Goal: Task Accomplishment & Management: Manage account settings

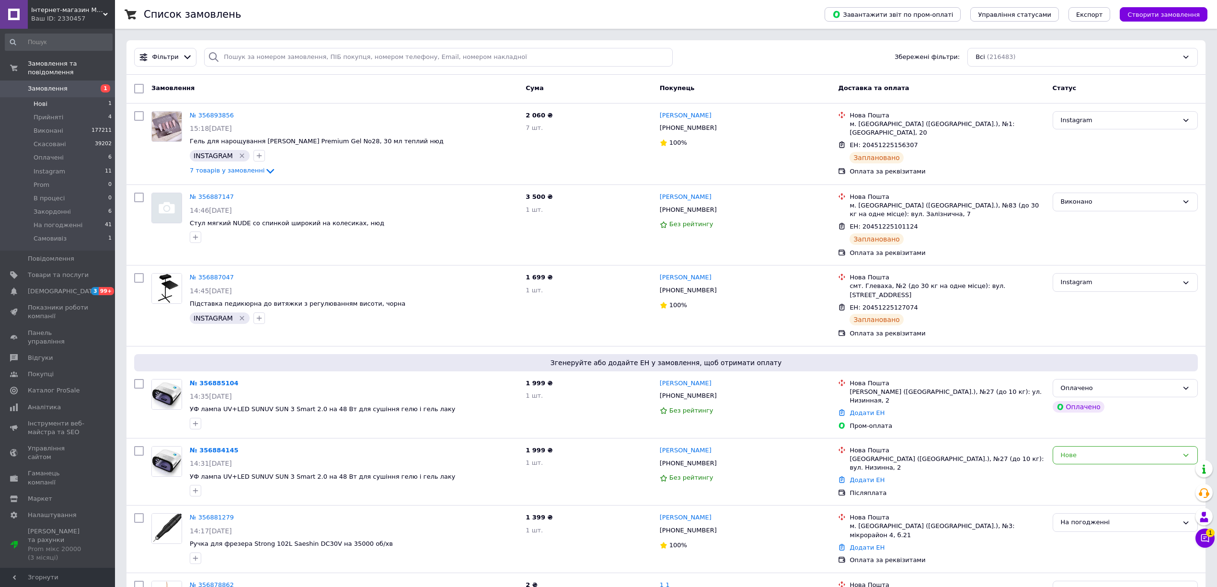
click at [50, 98] on li "Нові 1" at bounding box center [58, 103] width 117 height 13
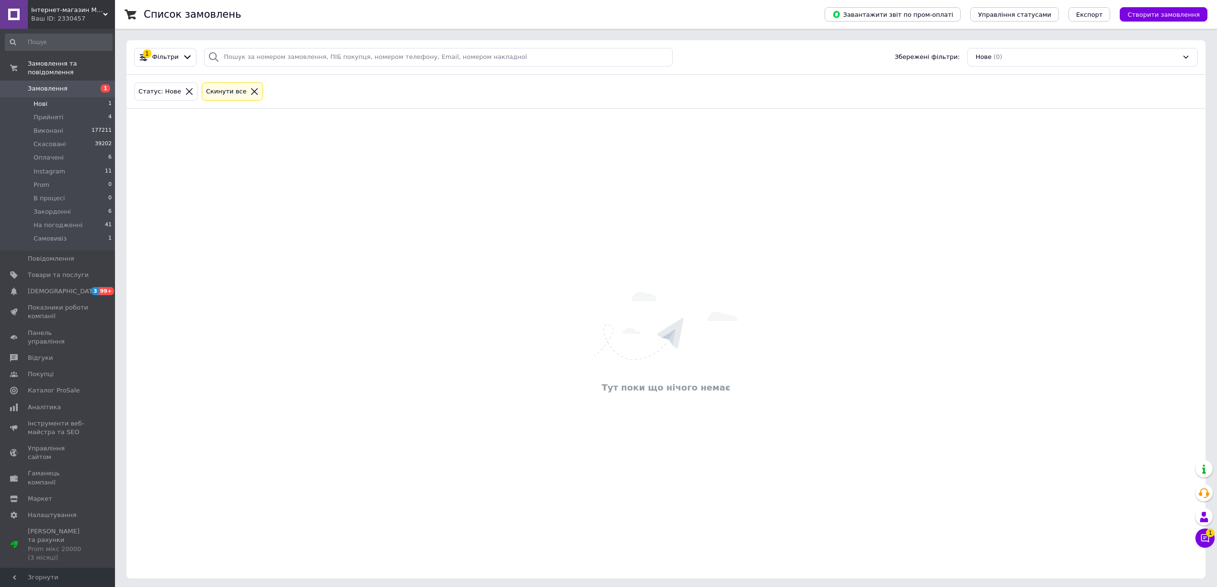
click at [243, 87] on div "Cкинути все" at bounding box center [232, 92] width 57 height 10
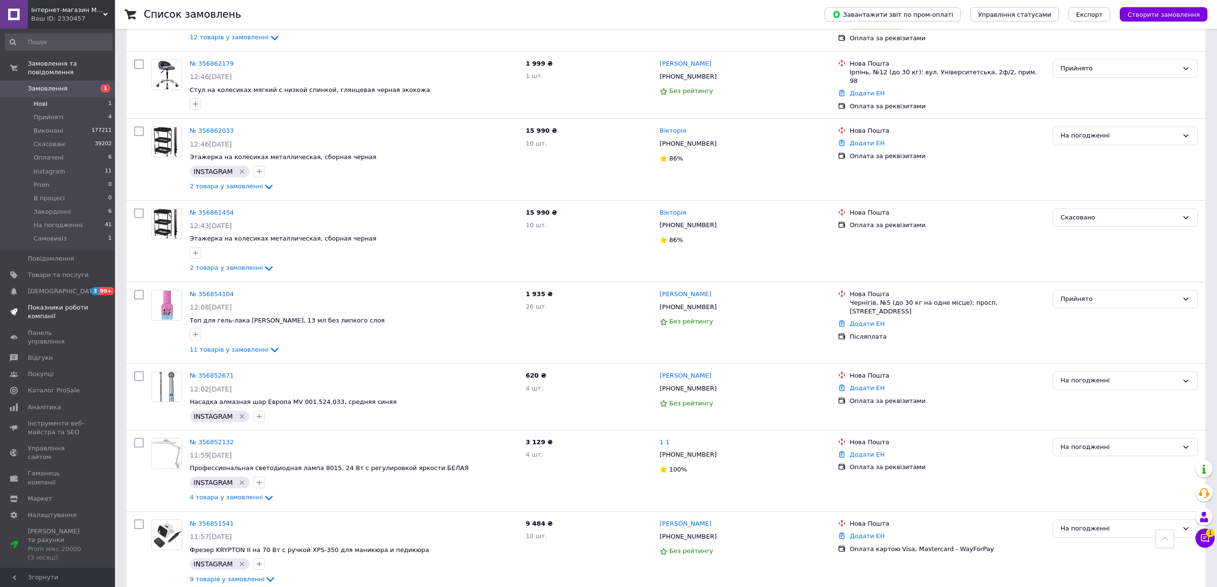
scroll to position [1278, 0]
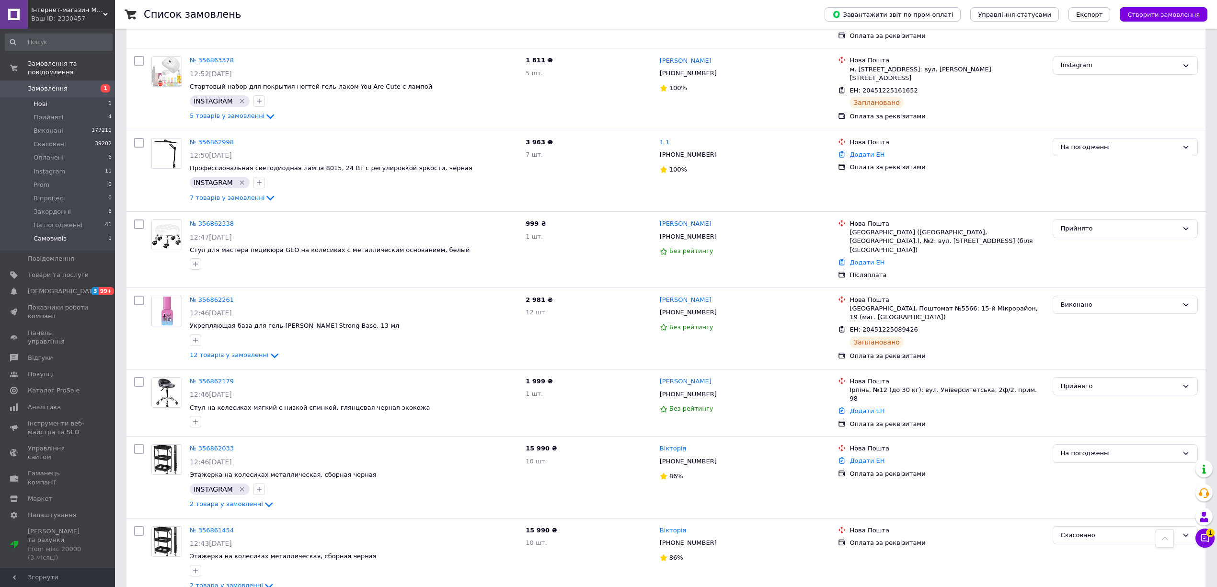
click at [51, 235] on li "Самовивіз 1" at bounding box center [58, 241] width 117 height 18
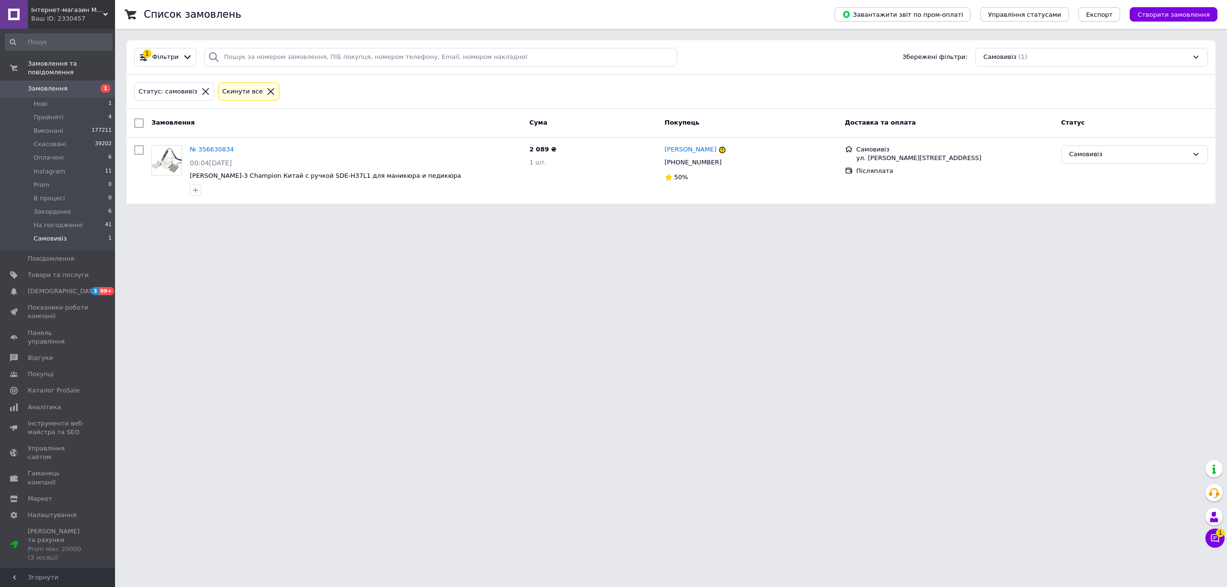
click at [64, 81] on link "Замовлення 1" at bounding box center [58, 89] width 117 height 16
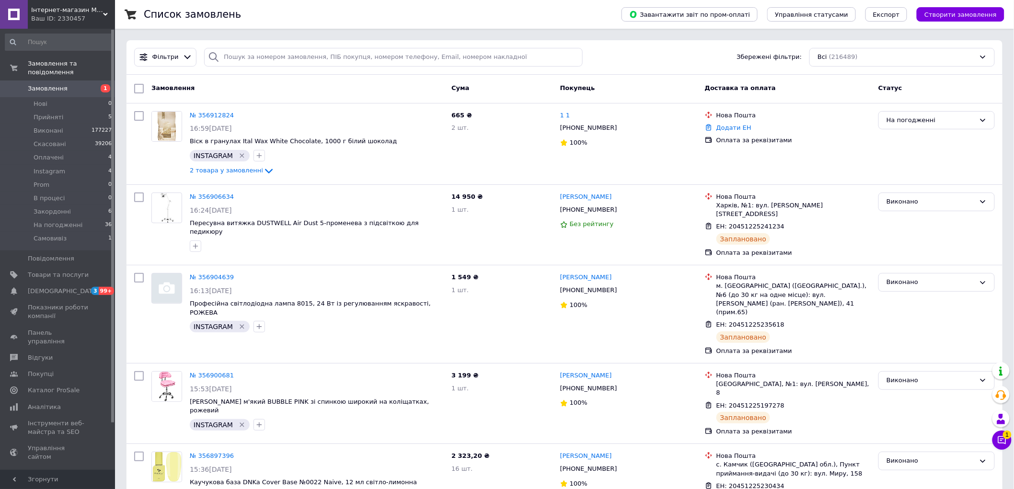
drag, startPoint x: 154, startPoint y: 84, endPoint x: 362, endPoint y: 98, distance: 208.4
click at [362, 97] on div "Замовлення Cума Покупець Доставка та оплата Статус" at bounding box center [565, 89] width 876 height 29
click at [270, 58] on input "search" at bounding box center [393, 57] width 378 height 19
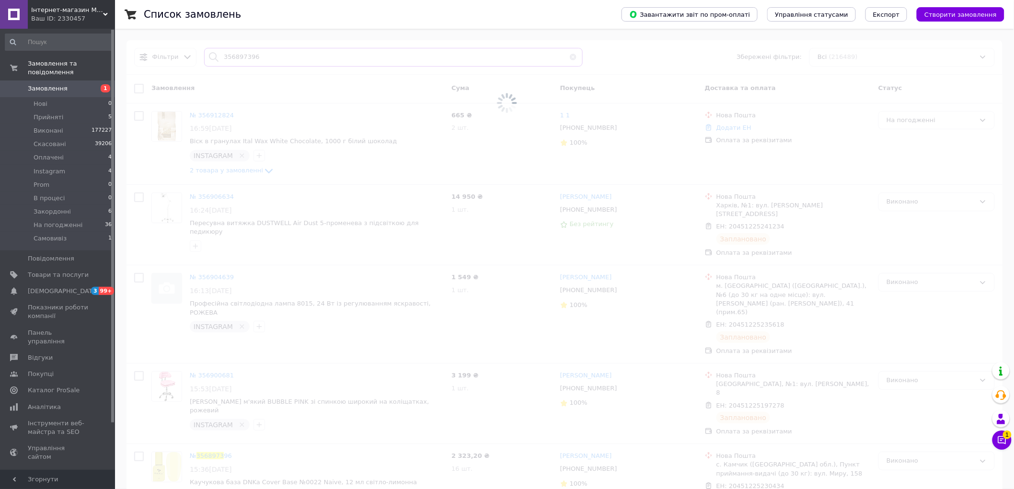
type input "356897396"
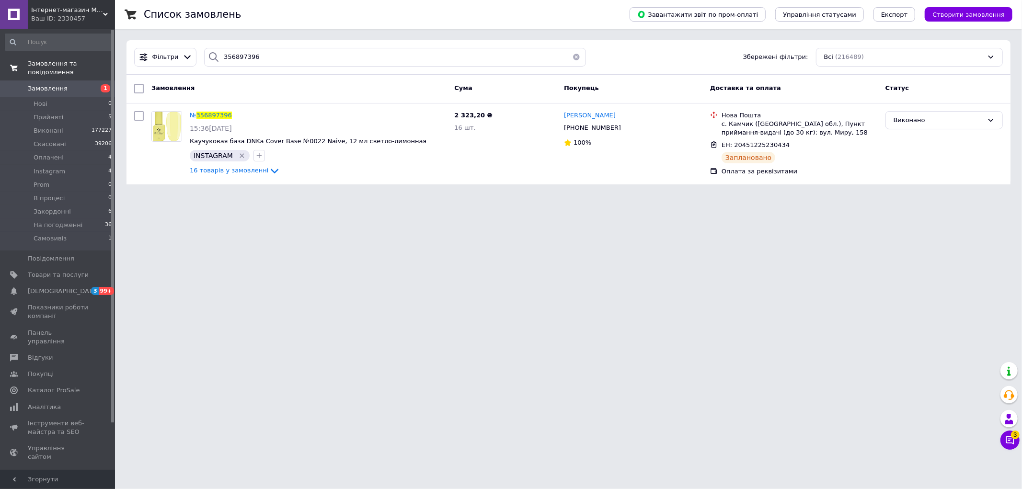
click at [37, 60] on span "Замовлення та повідомлення" at bounding box center [71, 67] width 87 height 17
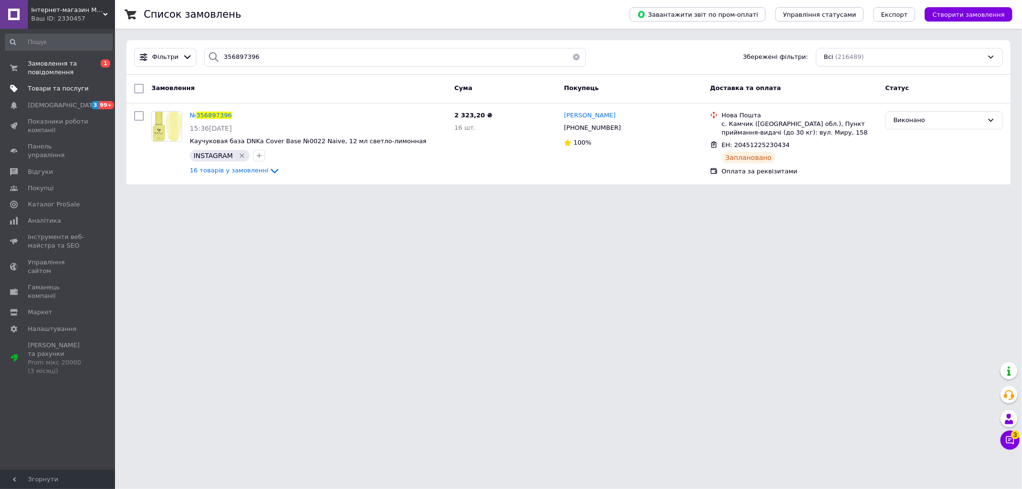
click at [41, 93] on span "Товари та послуги" at bounding box center [58, 88] width 61 height 9
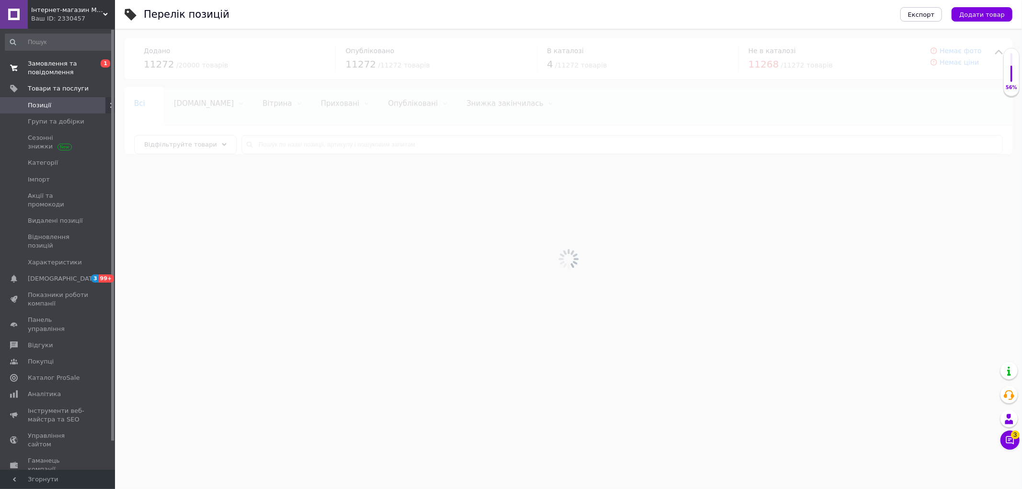
click at [68, 65] on span "Замовлення та повідомлення" at bounding box center [58, 67] width 61 height 17
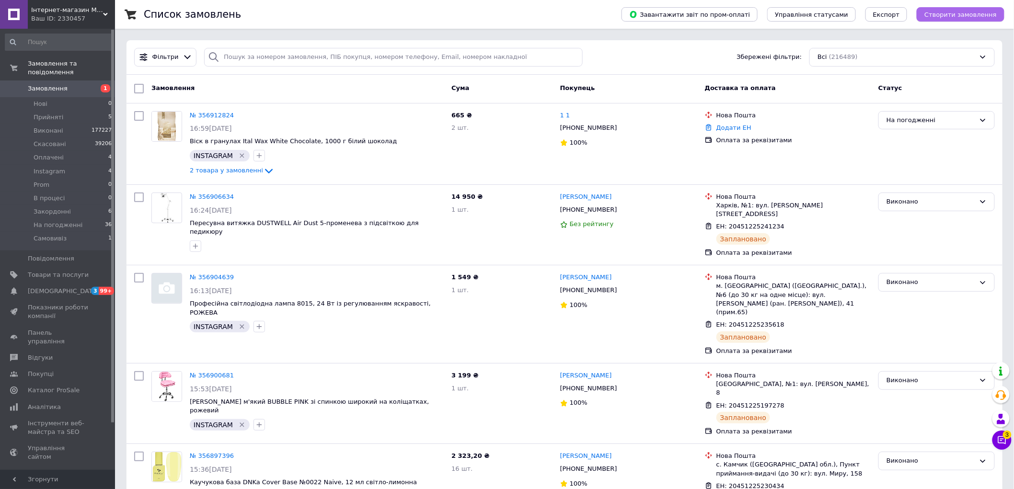
click at [985, 12] on span "Створити замовлення" at bounding box center [960, 14] width 72 height 7
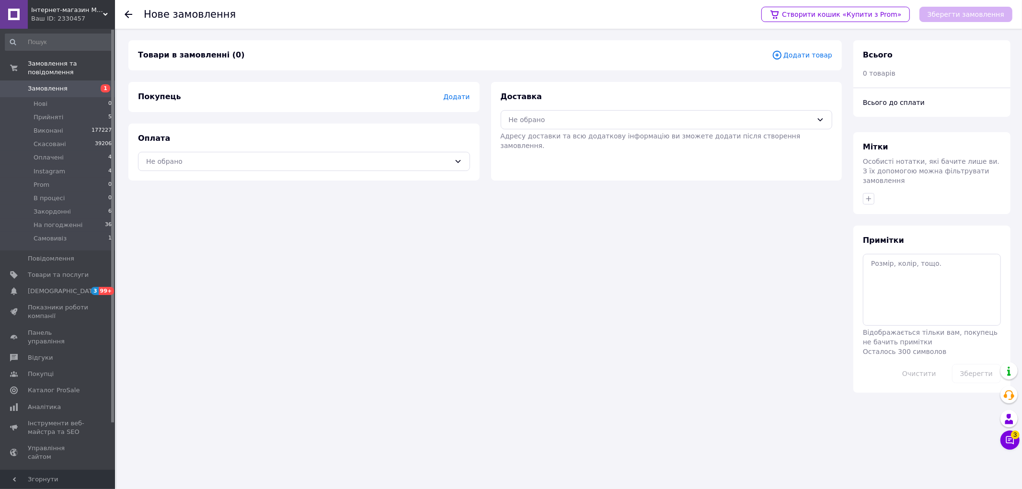
click at [465, 94] on span "Додати" at bounding box center [456, 97] width 26 height 8
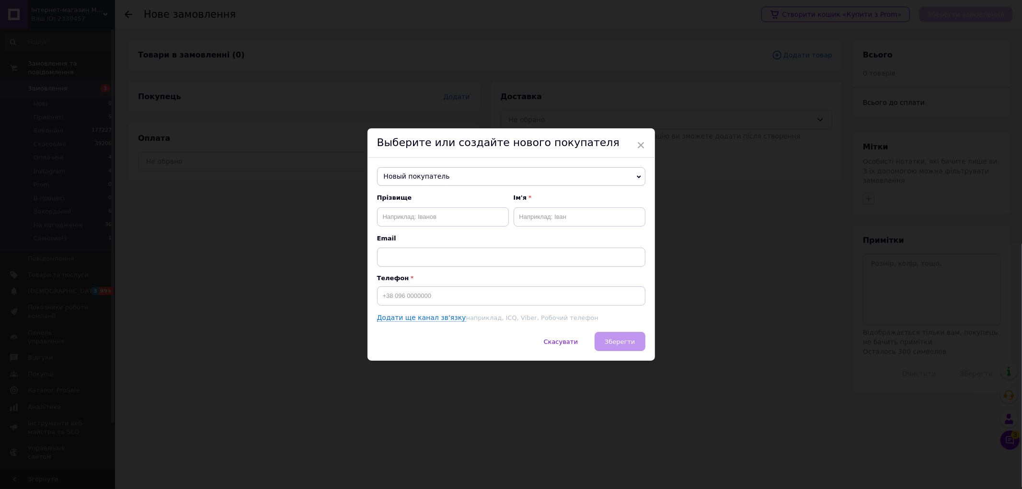
click at [394, 181] on span "Новый покупатель" at bounding box center [511, 176] width 268 height 19
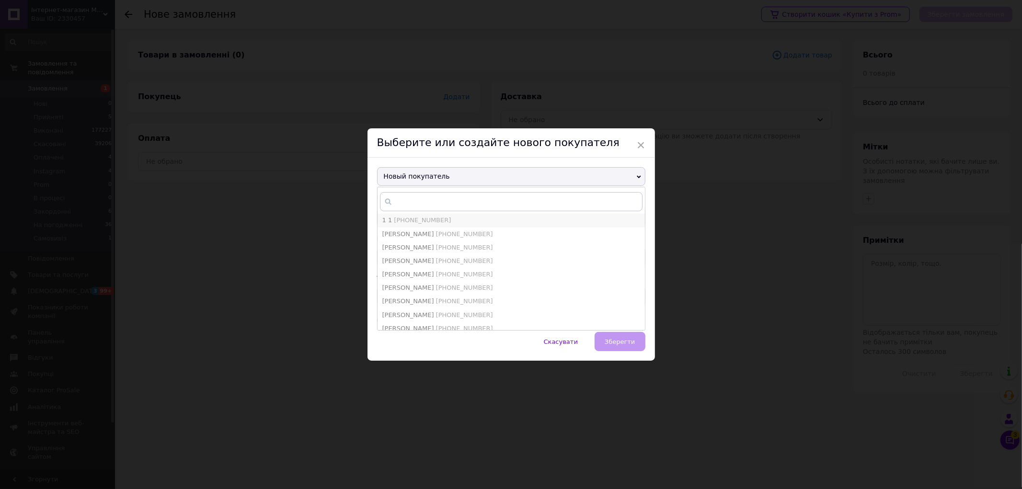
click at [401, 223] on span "[PHONE_NUMBER]" at bounding box center [422, 220] width 57 height 7
type input "1 1"
type input "[PHONE_NUMBER]"
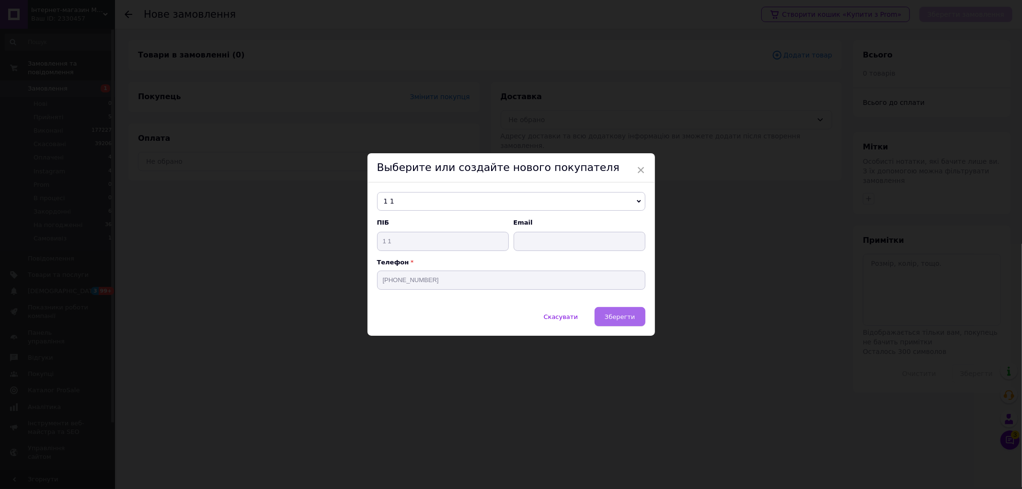
click at [622, 323] on button "Зберегти" at bounding box center [620, 316] width 50 height 19
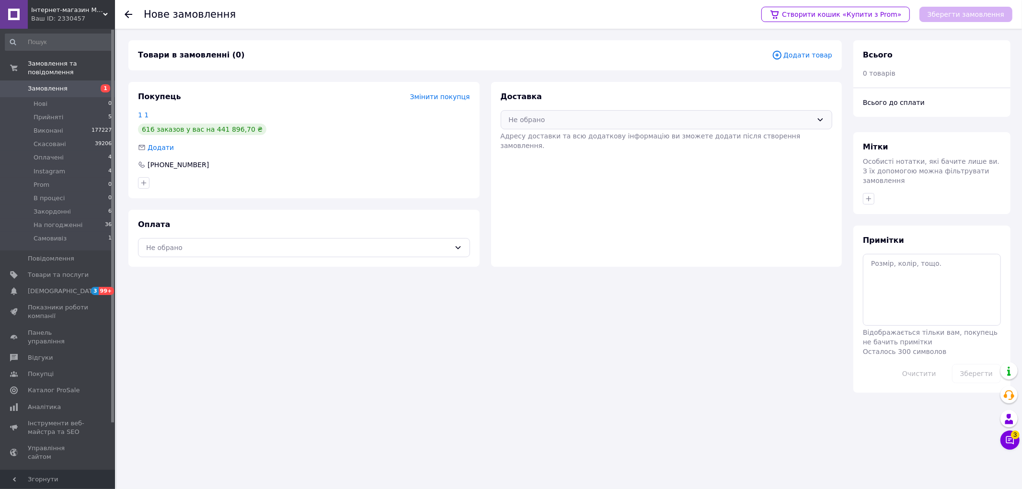
click at [634, 121] on div "Не обрано" at bounding box center [661, 120] width 304 height 11
click at [541, 132] on div "Самовивіз" at bounding box center [666, 140] width 331 height 18
click at [367, 251] on div "Не обрано" at bounding box center [298, 247] width 304 height 11
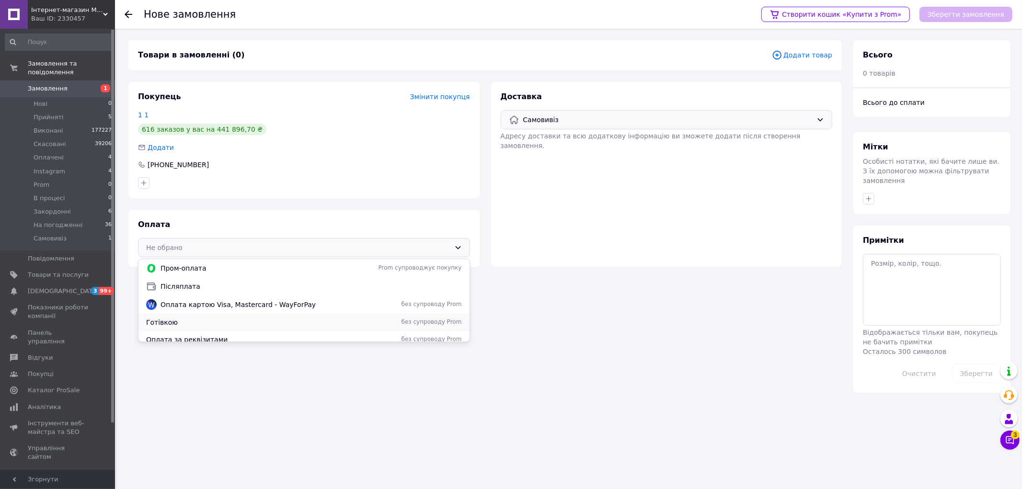
click at [152, 325] on span "Готівкою" at bounding box center [240, 323] width 188 height 10
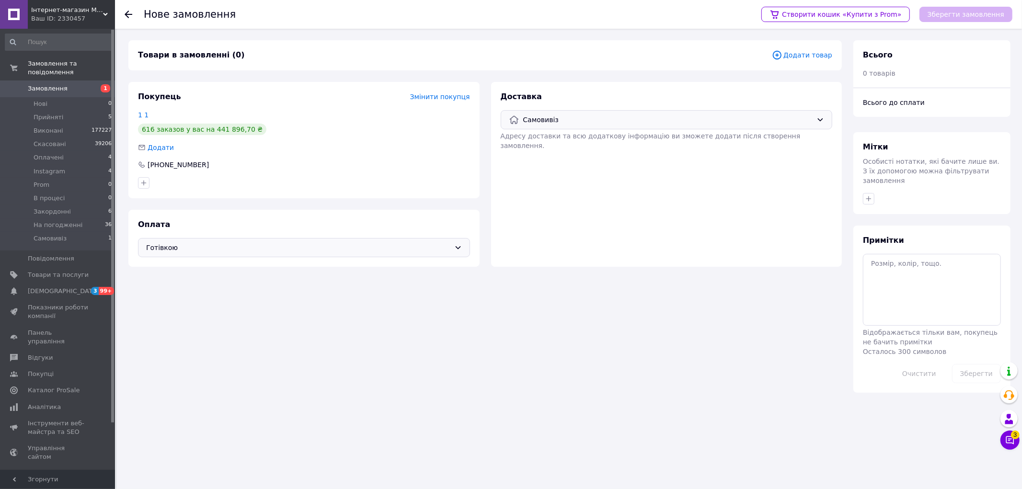
click at [783, 54] on icon at bounding box center [777, 55] width 11 height 11
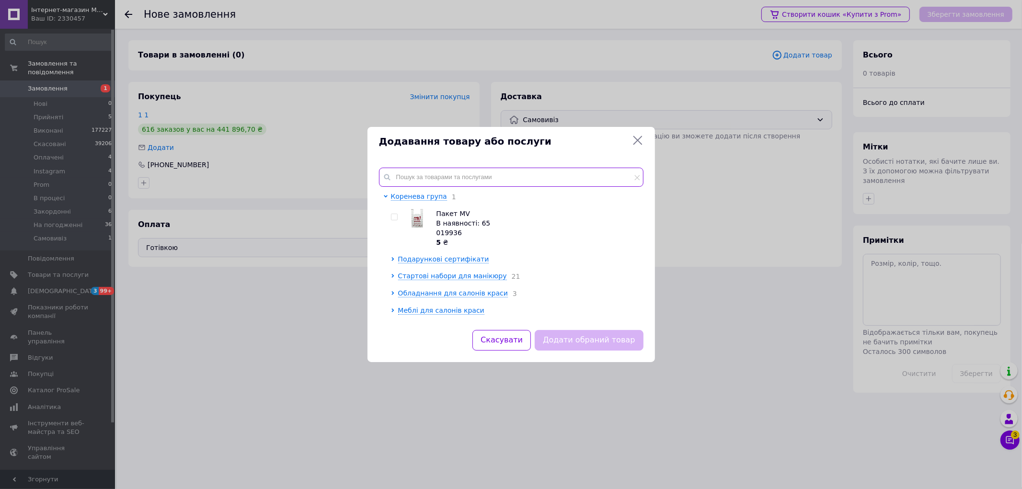
click at [407, 179] on input "text" at bounding box center [511, 177] width 265 height 19
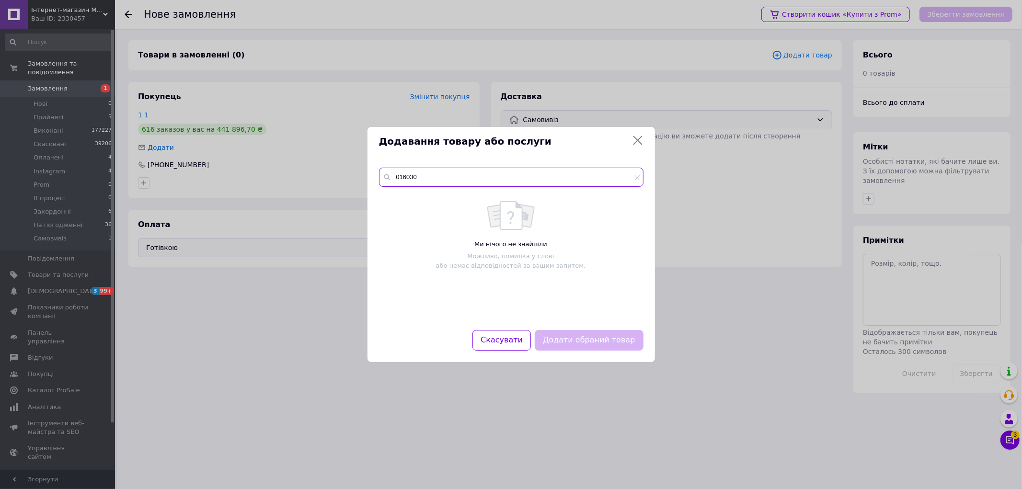
type input "016030"
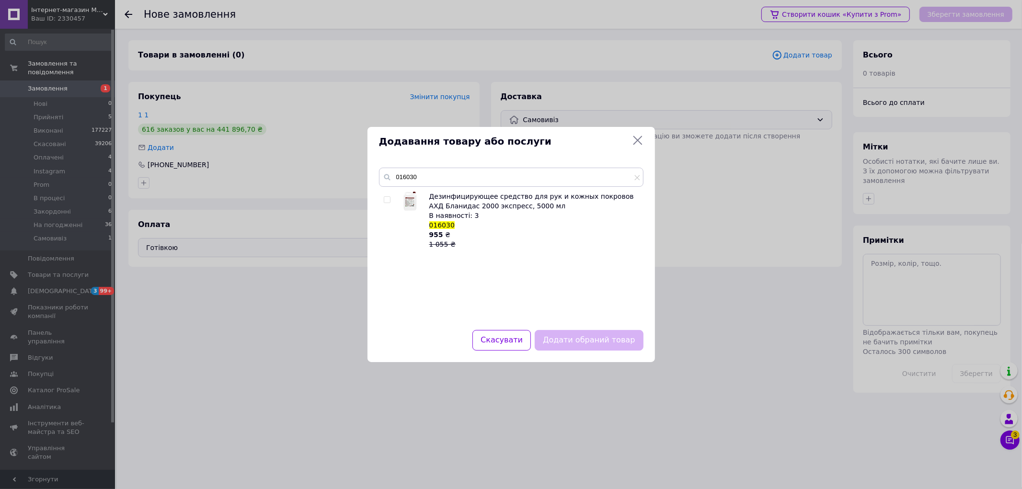
click at [386, 199] on input "checkbox" at bounding box center [387, 200] width 6 height 6
checkbox input "true"
click at [607, 341] on button "Додати обраний товар" at bounding box center [589, 340] width 108 height 21
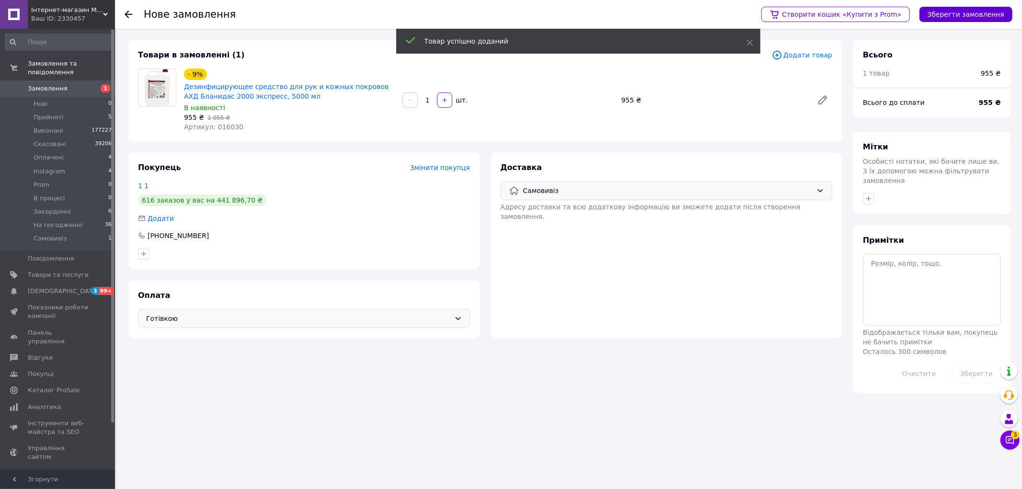
click at [945, 10] on button "Зберегти замовлення" at bounding box center [966, 14] width 93 height 15
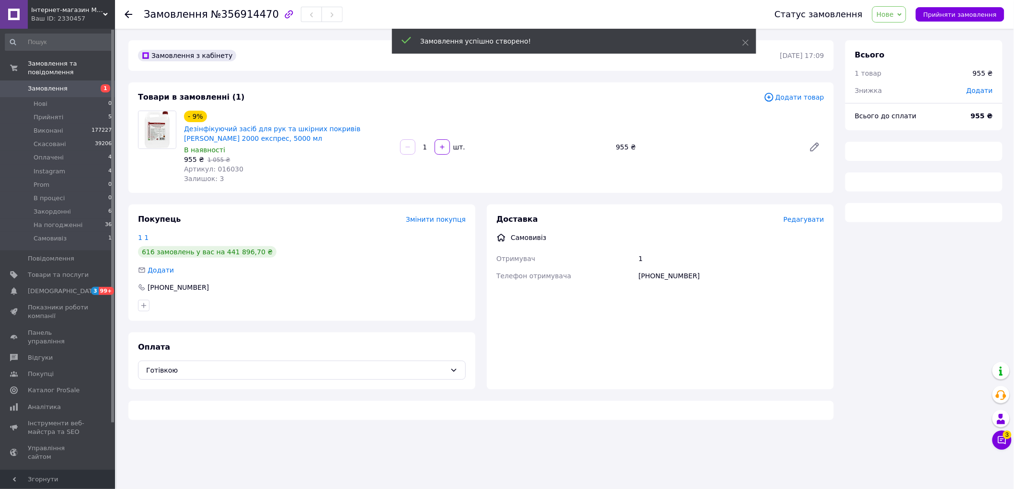
click at [904, 15] on span "Нове" at bounding box center [889, 14] width 34 height 16
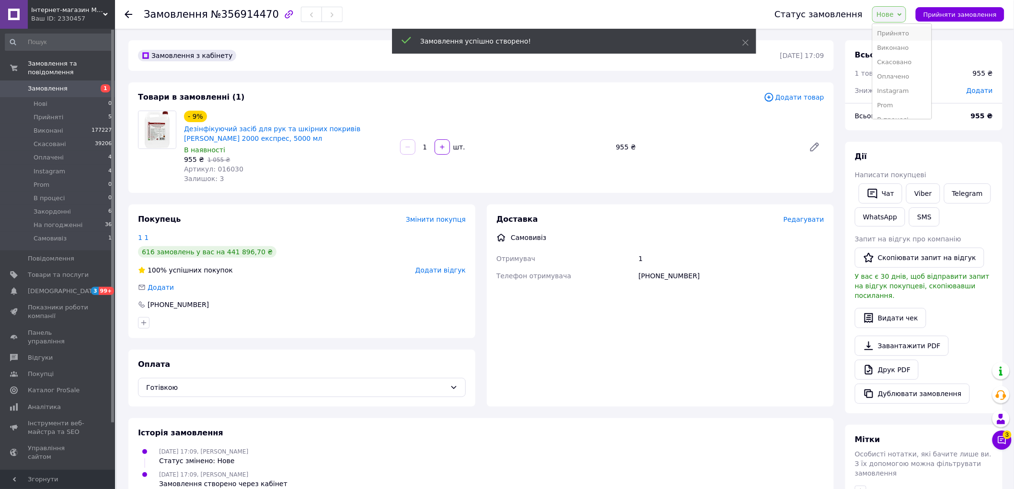
click at [901, 35] on li "Прийнято" at bounding box center [902, 33] width 58 height 14
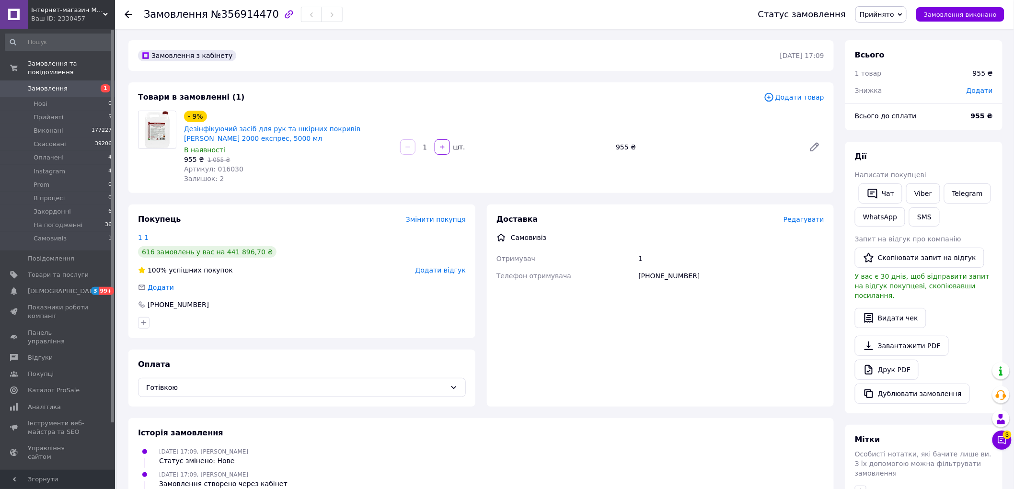
click at [877, 11] on span "Прийнято" at bounding box center [877, 15] width 35 height 8
click at [898, 50] on li "Скасовано" at bounding box center [885, 48] width 58 height 14
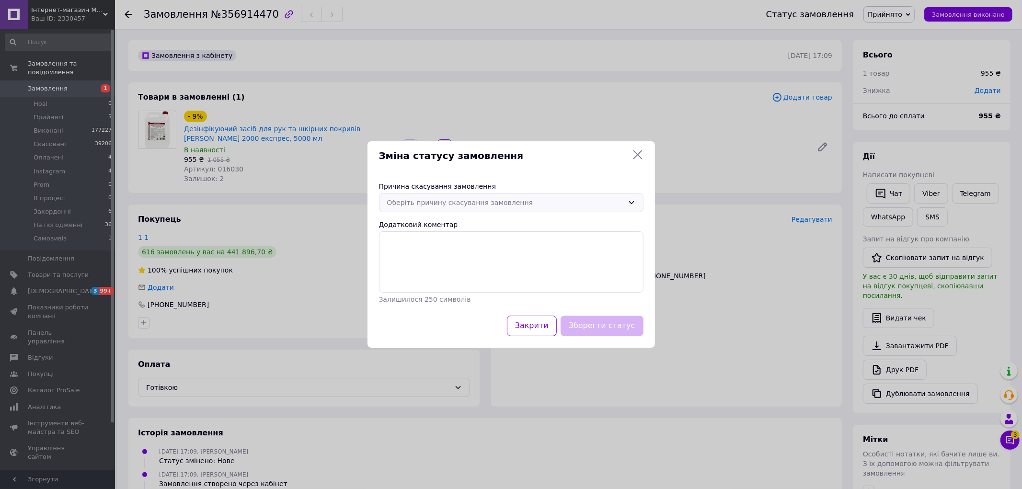
click at [508, 204] on div "Оберіть причину скасування замовлення" at bounding box center [505, 202] width 237 height 11
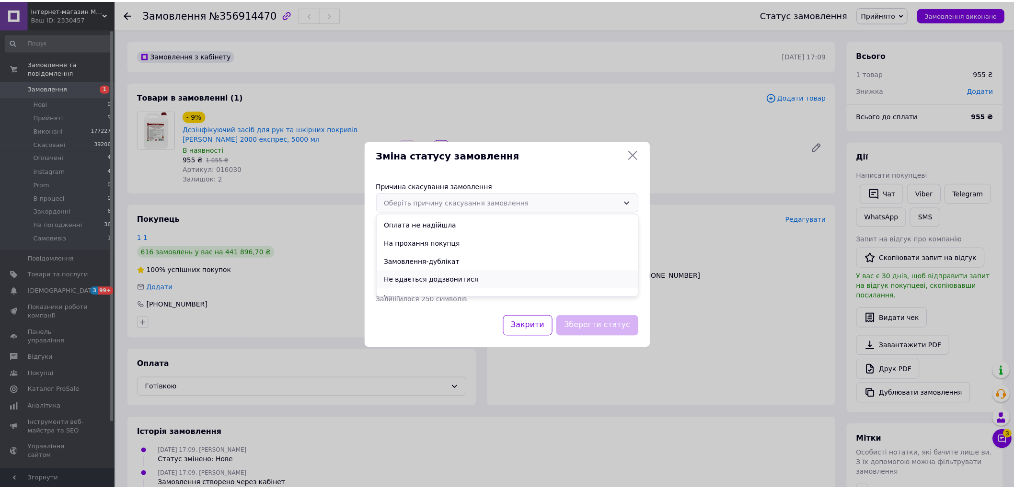
scroll to position [45, 0]
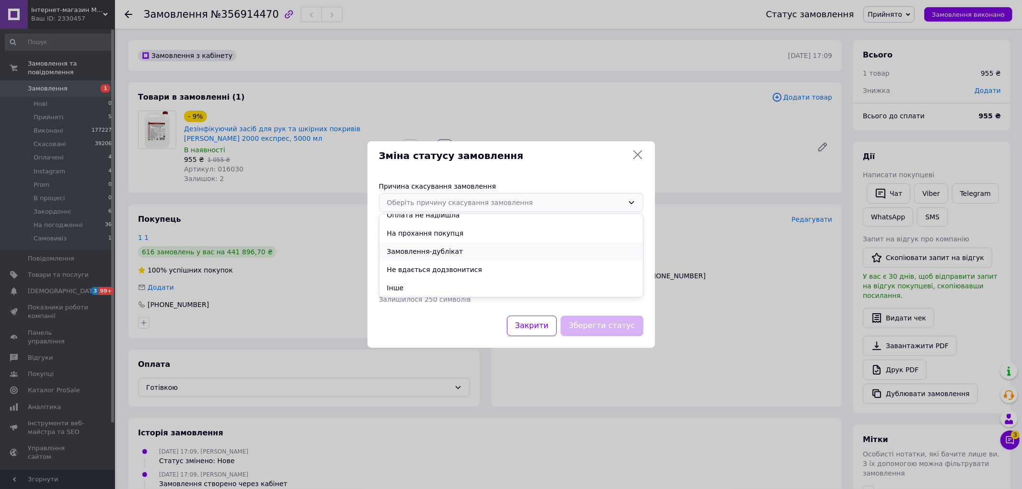
click at [396, 255] on li "Замовлення-дублікат" at bounding box center [512, 251] width 264 height 18
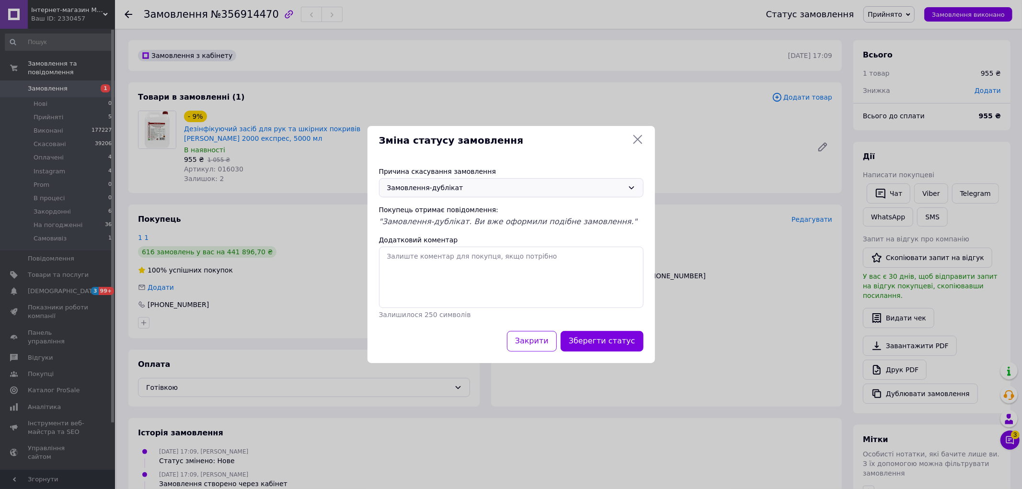
drag, startPoint x: 624, startPoint y: 342, endPoint x: 620, endPoint y: 331, distance: 11.8
click at [623, 339] on button "Зберегти статус" at bounding box center [602, 341] width 83 height 21
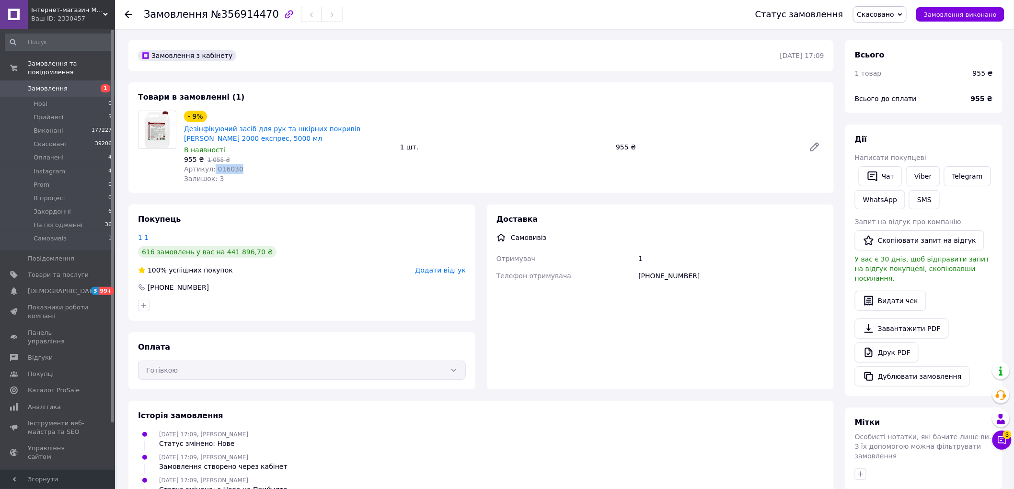
drag, startPoint x: 209, startPoint y: 168, endPoint x: 251, endPoint y: 164, distance: 41.9
click at [251, 164] on div "Артикул: 016030" at bounding box center [288, 169] width 208 height 10
copy span "016030"
